Goal: Complete application form

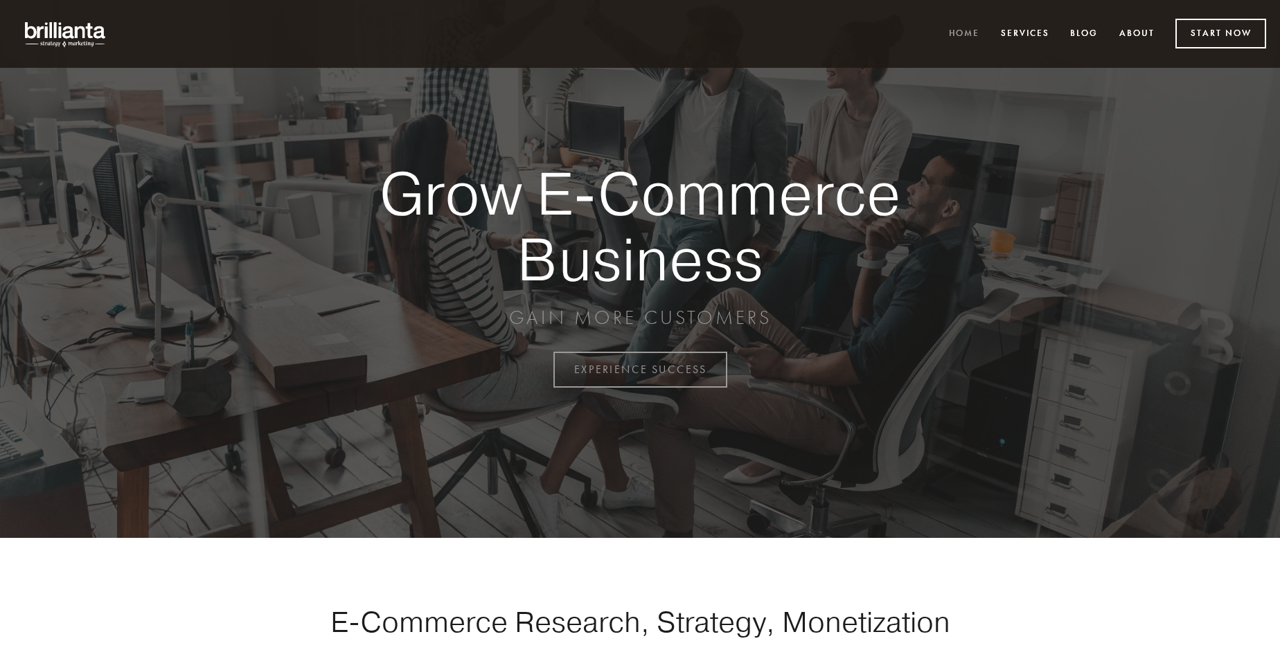
scroll to position [3630, 0]
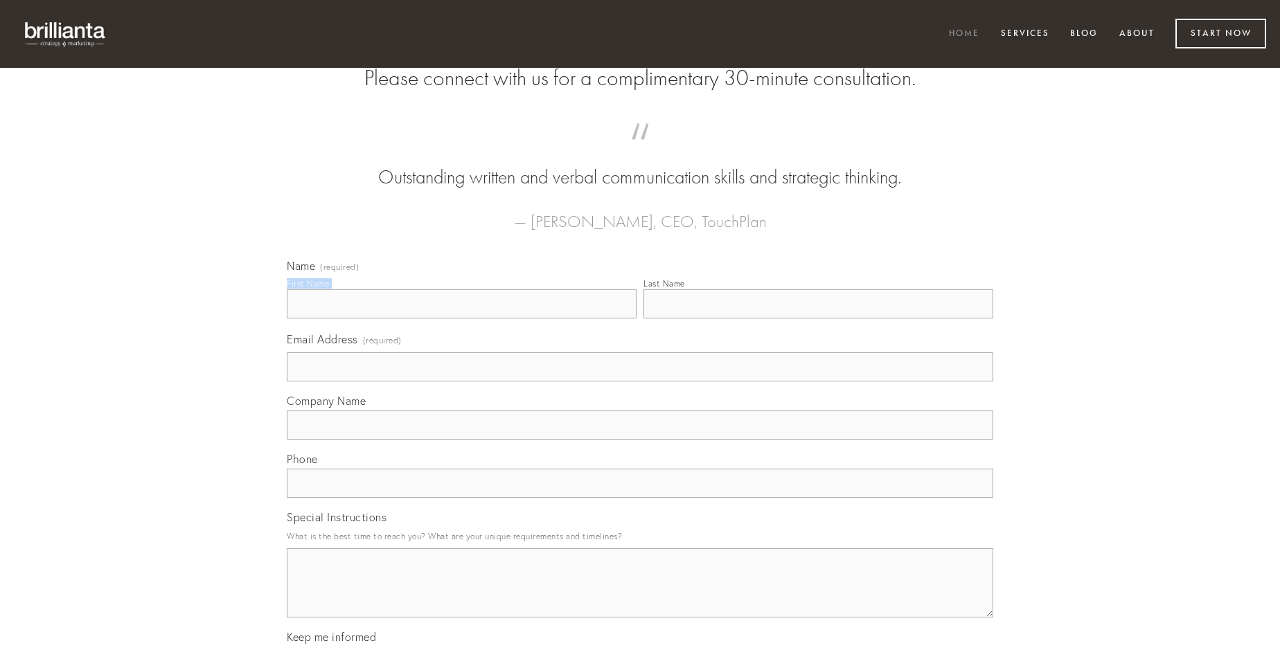
type input "[PERSON_NAME]"
click at [818, 319] on input "Last Name" at bounding box center [818, 303] width 350 height 29
type input "[PERSON_NAME]"
click at [640, 382] on input "Email Address (required)" at bounding box center [640, 367] width 706 height 29
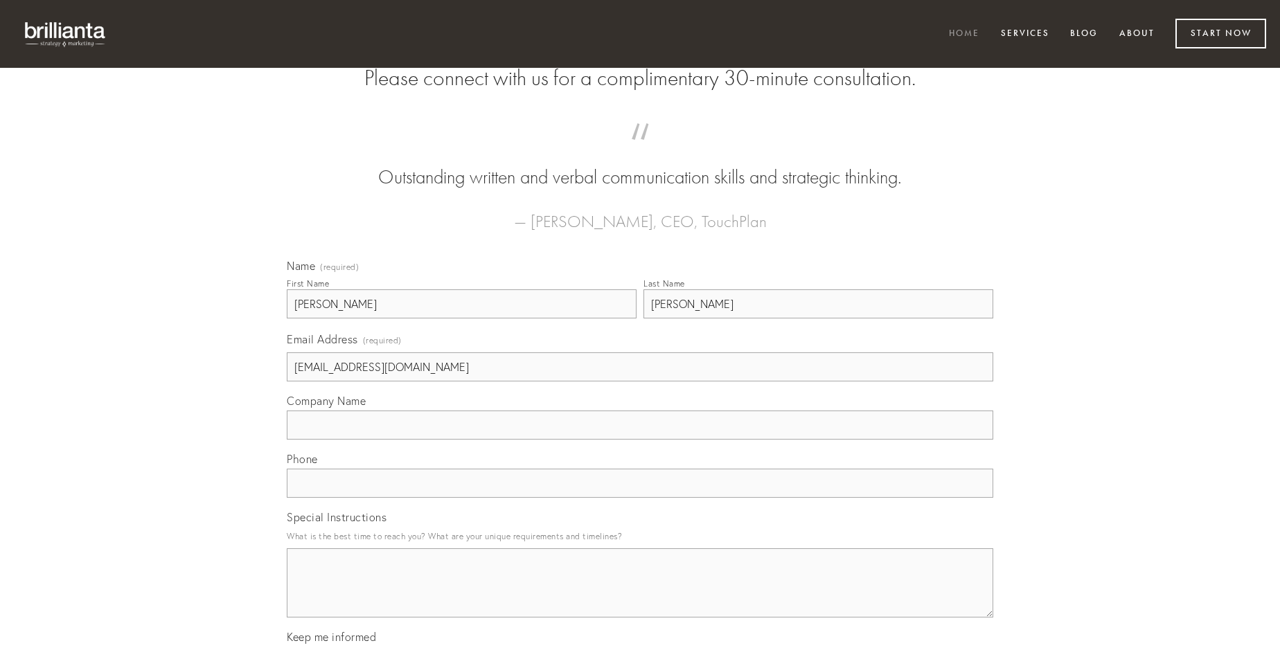
type input "[EMAIL_ADDRESS][DOMAIN_NAME]"
click at [640, 440] on input "Company Name" at bounding box center [640, 425] width 706 height 29
type input "error"
click at [640, 498] on input "text" at bounding box center [640, 483] width 706 height 29
click at [640, 596] on textarea "Special Instructions" at bounding box center [640, 583] width 706 height 69
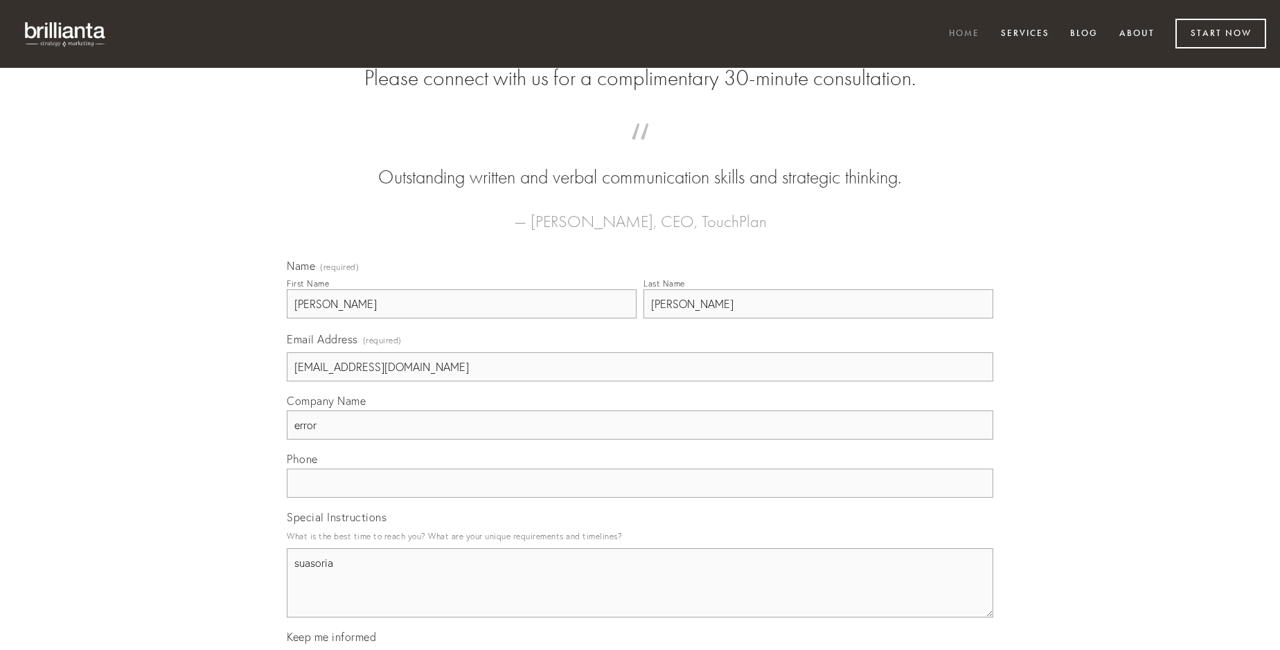
type textarea "suasoria"
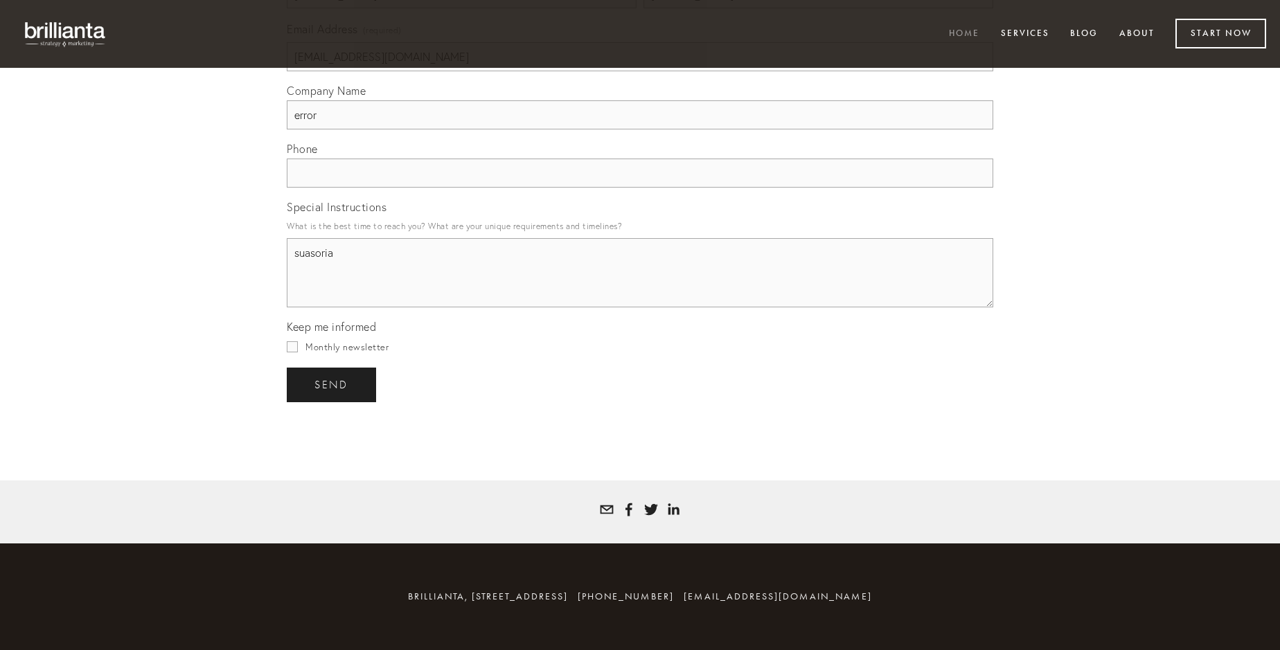
click at [332, 384] on span "send" at bounding box center [331, 385] width 34 height 12
